Goal: Book appointment/travel/reservation

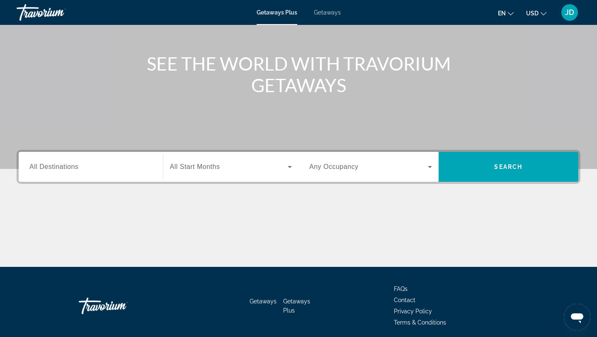
scroll to position [112, 0]
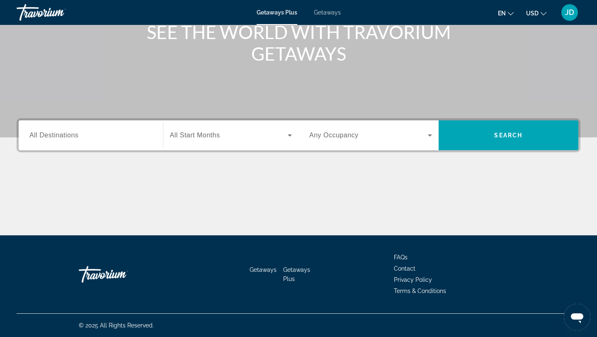
click at [107, 139] on input "Destination All Destinations" at bounding box center [90, 136] width 123 height 10
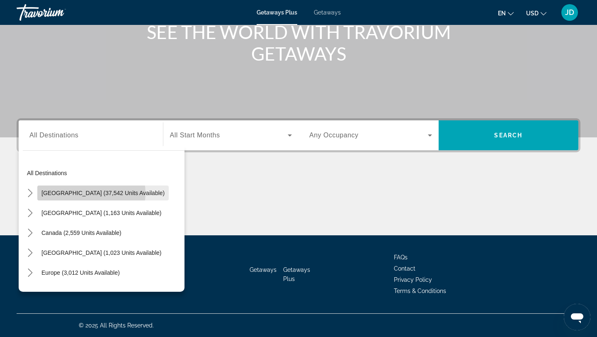
click at [91, 193] on span "[GEOGRAPHIC_DATA] (37,542 units available)" at bounding box center [102, 193] width 123 height 7
type input "**********"
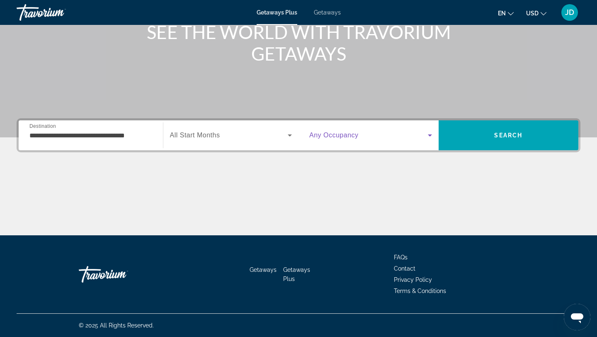
click at [410, 140] on span "Search widget" at bounding box center [368, 135] width 119 height 10
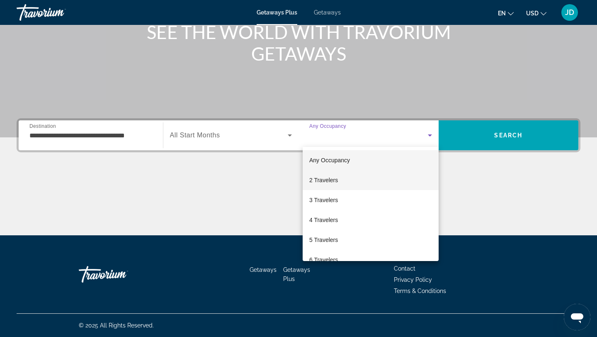
click at [367, 184] on mat-option "2 Travelers" at bounding box center [371, 180] width 136 height 20
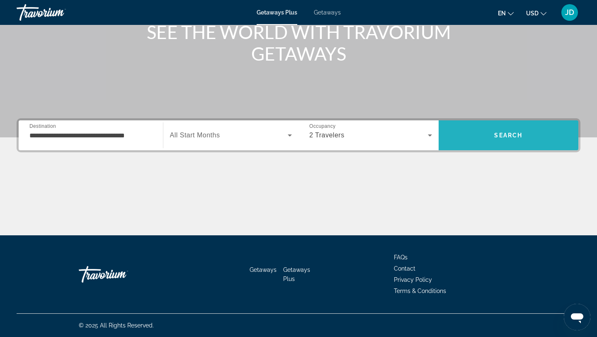
click at [481, 138] on span "Search" at bounding box center [509, 135] width 140 height 20
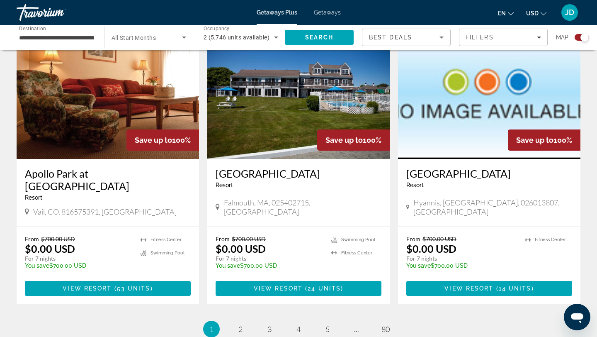
scroll to position [1188, 0]
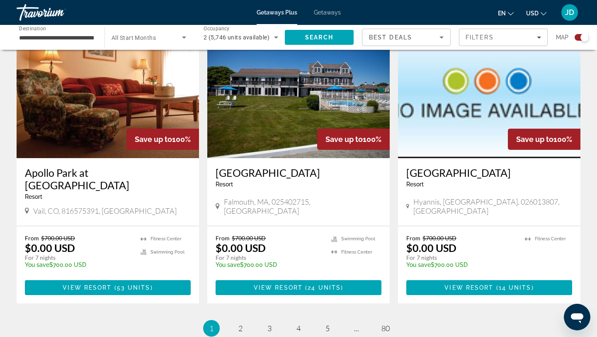
click at [323, 11] on span "Getaways" at bounding box center [327, 12] width 27 height 7
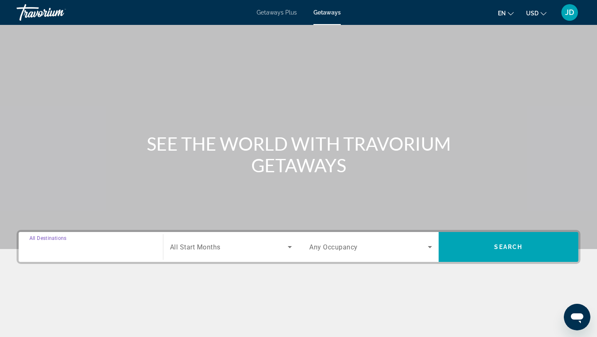
click at [124, 243] on input "Destination All Destinations" at bounding box center [90, 247] width 123 height 10
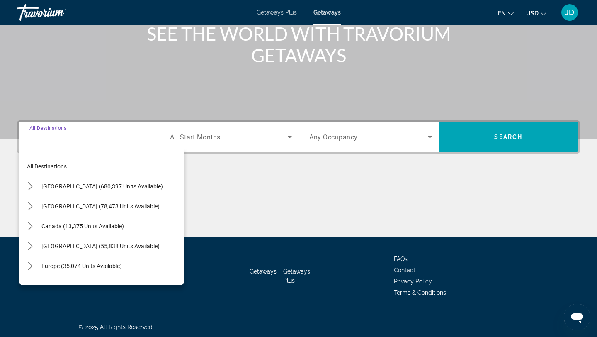
scroll to position [112, 0]
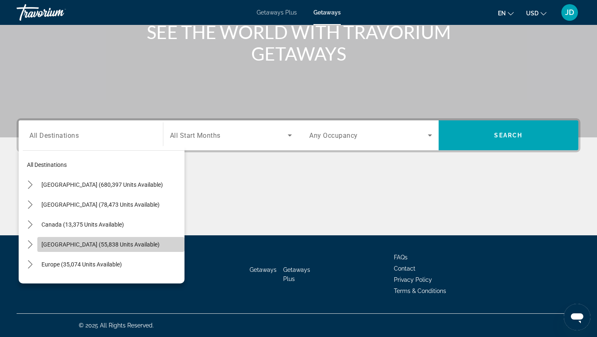
click at [116, 244] on span "[GEOGRAPHIC_DATA] (55,838 units available)" at bounding box center [100, 244] width 118 height 7
type input "**********"
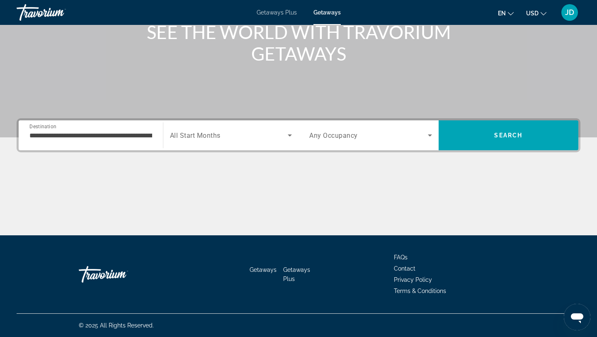
click at [351, 138] on span "Any Occupancy" at bounding box center [333, 135] width 49 height 8
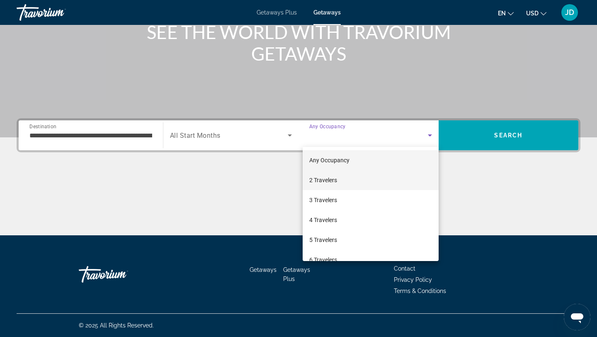
click at [332, 180] on span "2 Travelers" at bounding box center [323, 180] width 28 height 10
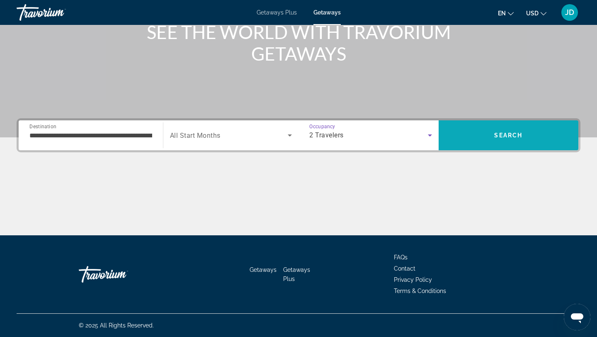
click at [489, 138] on span "Search" at bounding box center [509, 135] width 140 height 20
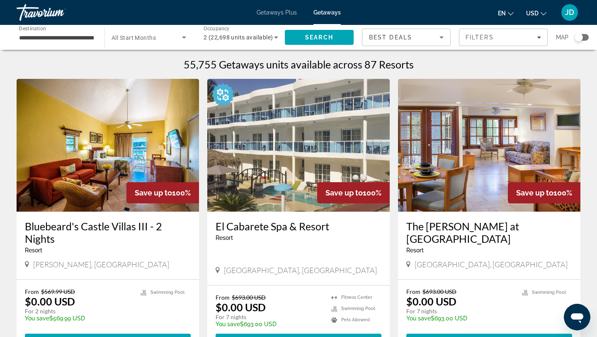
click at [327, 10] on span "Getaways" at bounding box center [327, 12] width 27 height 7
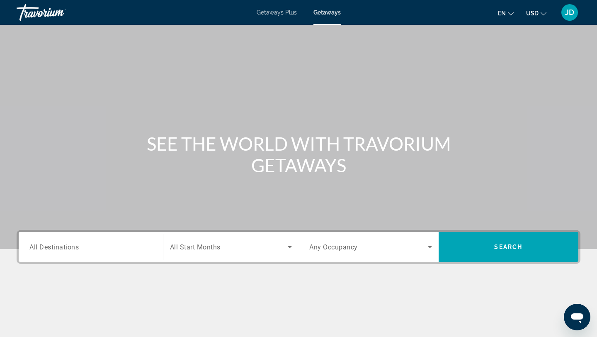
scroll to position [1, 0]
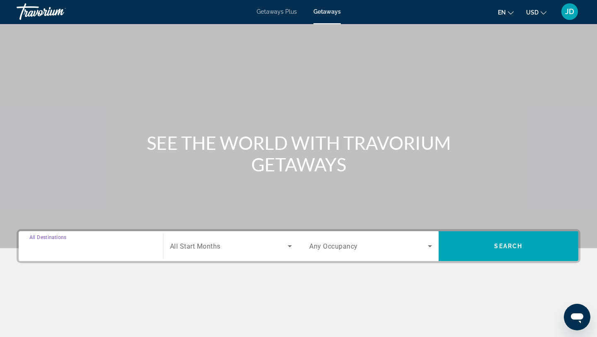
click at [100, 246] on input "Destination All Destinations" at bounding box center [90, 246] width 123 height 10
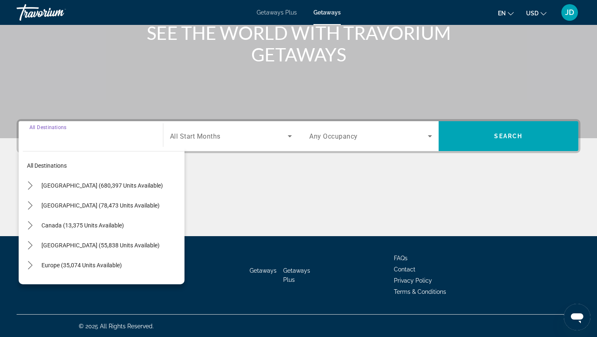
scroll to position [112, 0]
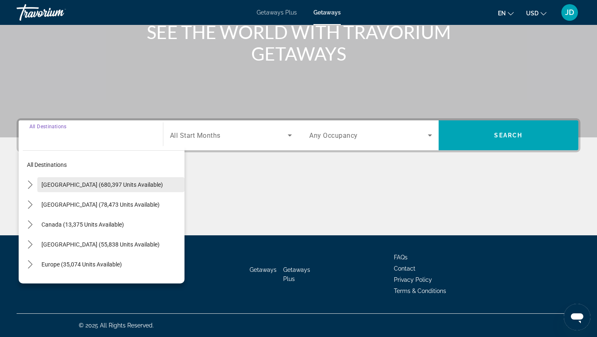
click at [104, 178] on span "Select destination: United States (680,397 units available)" at bounding box center [110, 185] width 147 height 20
type input "**********"
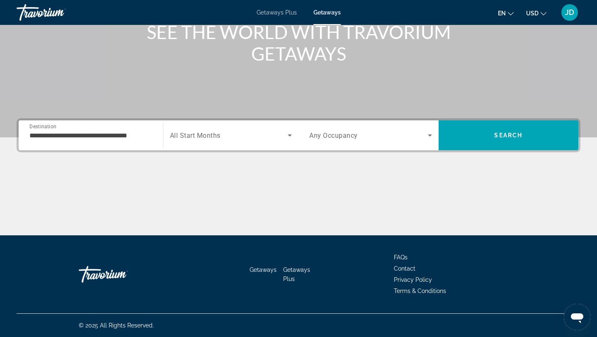
click at [340, 134] on span "Any Occupancy" at bounding box center [333, 135] width 49 height 8
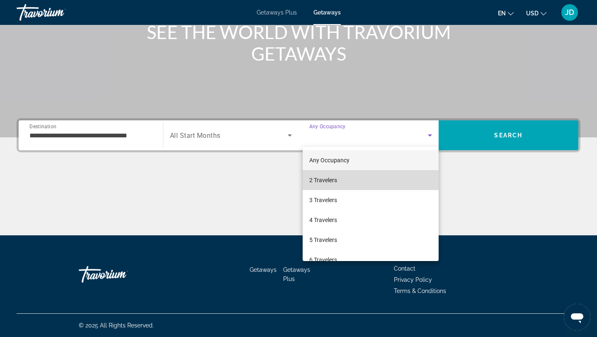
click at [329, 179] on span "2 Travelers" at bounding box center [323, 180] width 28 height 10
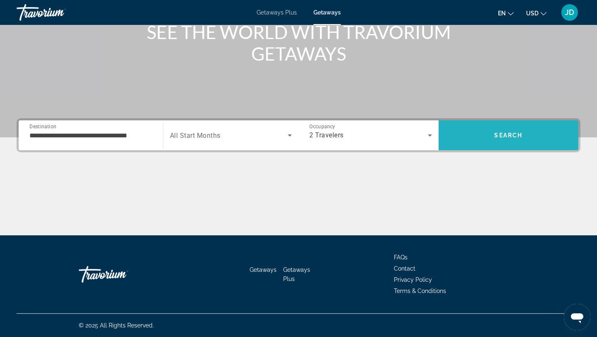
click at [485, 133] on span "Search" at bounding box center [509, 135] width 140 height 20
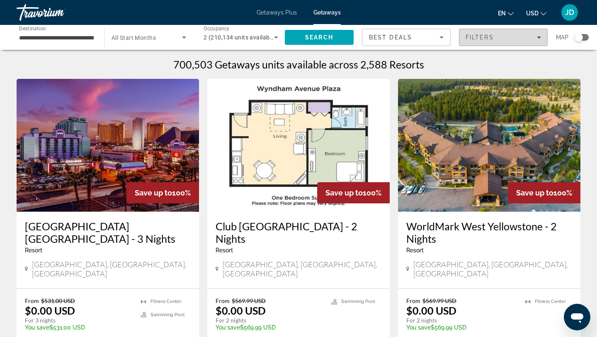
click at [536, 39] on div "Filters" at bounding box center [503, 37] width 75 height 7
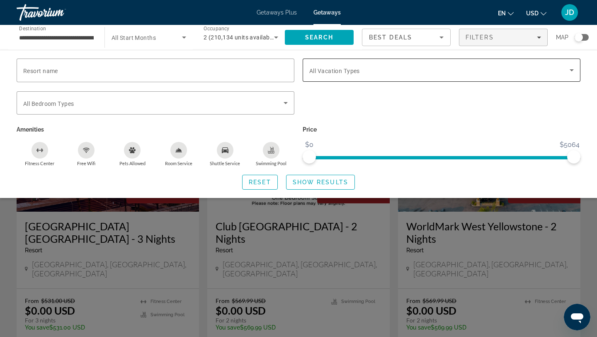
click at [344, 70] on span "All Vacation Types" at bounding box center [334, 71] width 51 height 7
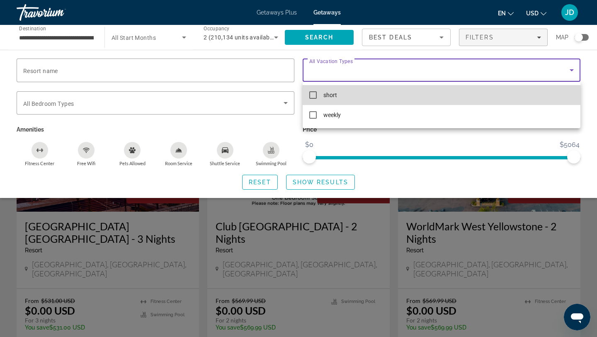
click at [314, 96] on mat-pseudo-checkbox at bounding box center [312, 94] width 7 height 7
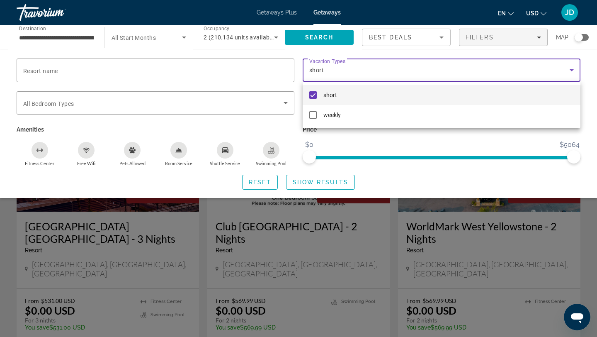
click at [136, 67] on div at bounding box center [298, 168] width 597 height 337
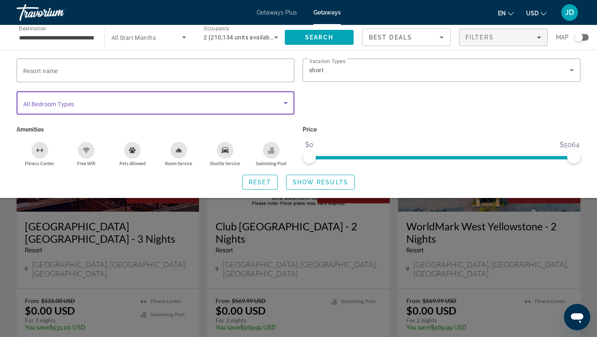
click at [108, 99] on span "Search widget" at bounding box center [153, 103] width 261 height 10
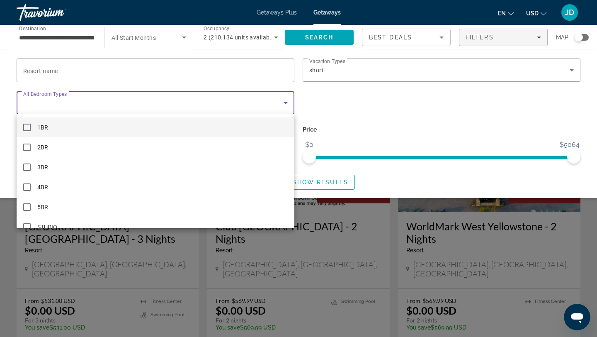
click at [368, 108] on div at bounding box center [298, 168] width 597 height 337
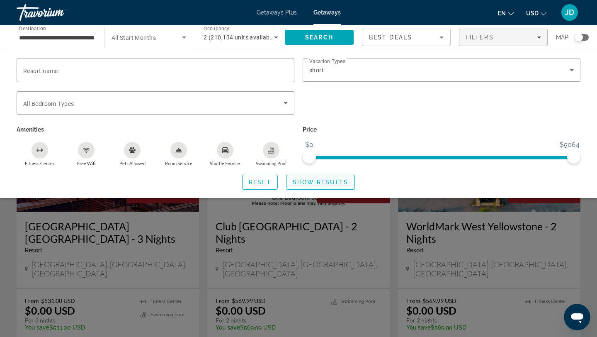
click at [317, 181] on span "Show Results" at bounding box center [321, 182] width 56 height 7
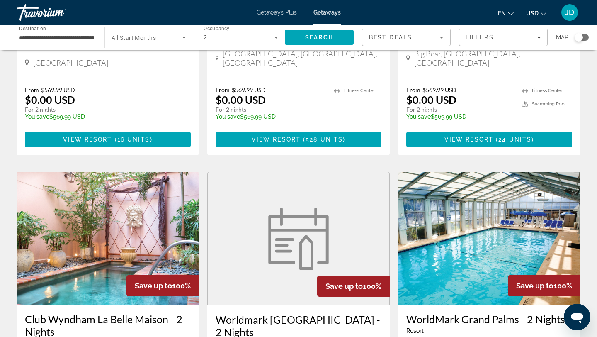
scroll to position [511, 0]
